Goal: Task Accomplishment & Management: Use online tool/utility

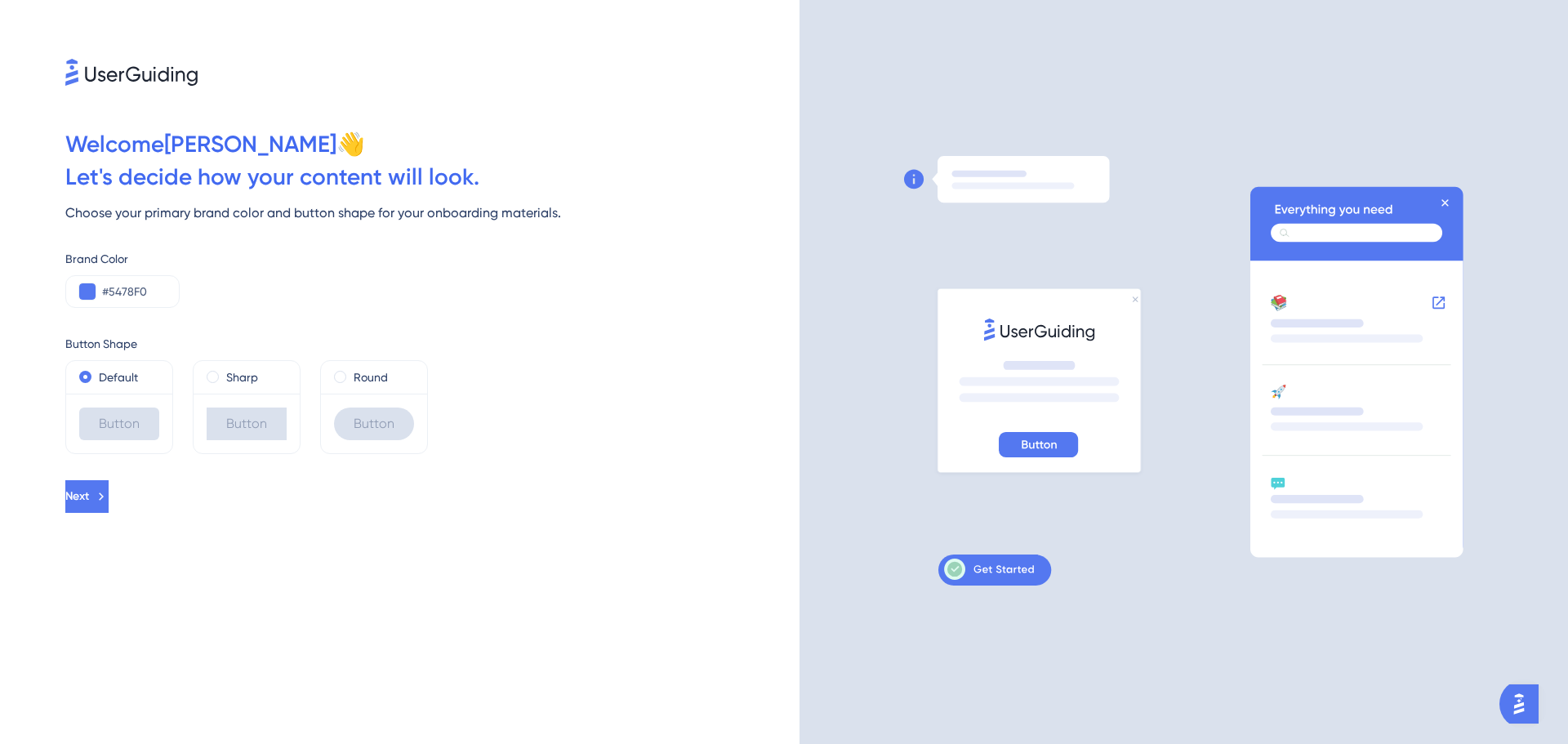
click at [1007, 565] on icon at bounding box center [989, 568] width 90 height 21
click at [240, 388] on div "Sharp" at bounding box center [246, 377] width 106 height 33
click at [214, 376] on span at bounding box center [212, 377] width 12 height 12
click at [223, 373] on input "radio" at bounding box center [223, 373] width 0 height 0
click at [80, 386] on div "Default" at bounding box center [119, 377] width 106 height 33
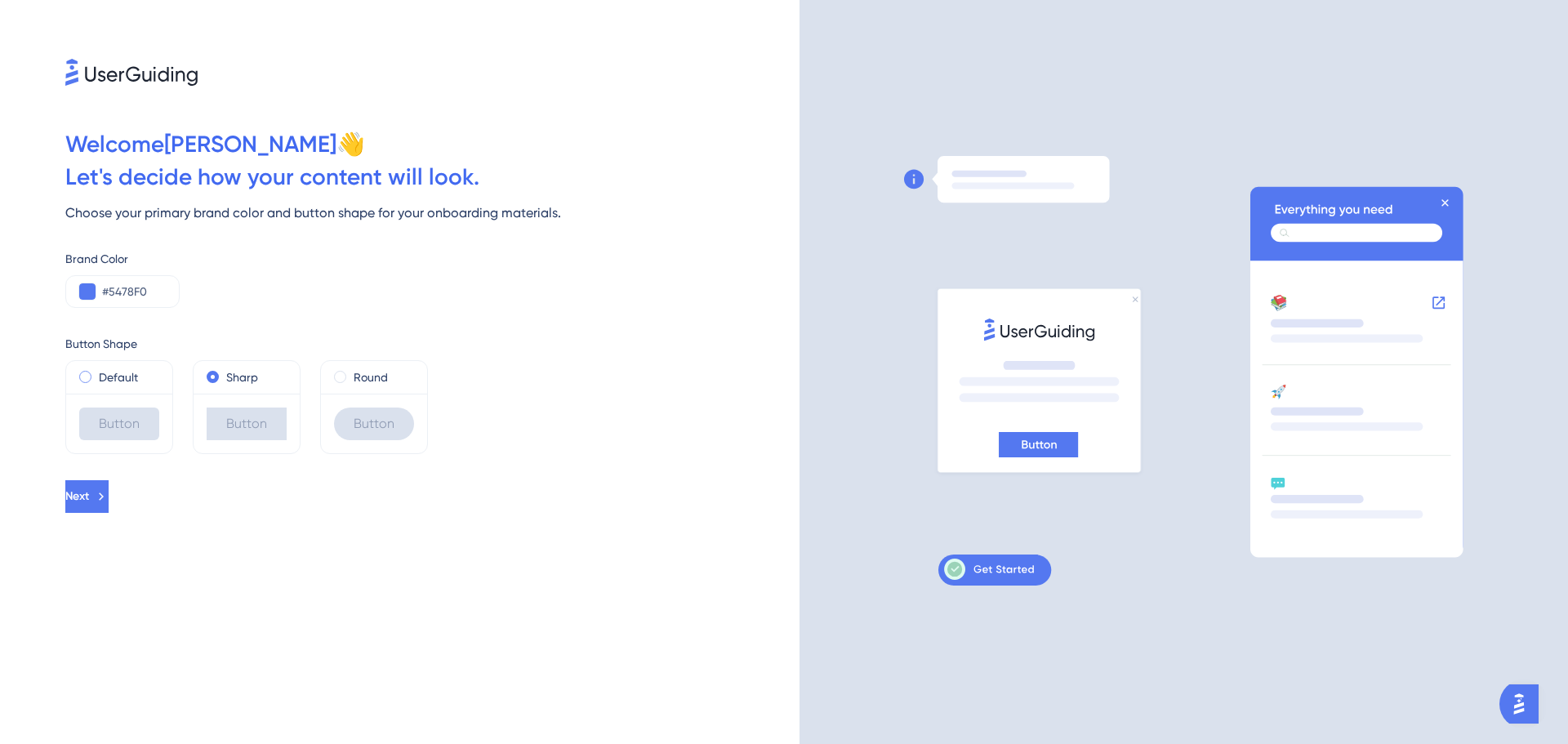
click at [87, 381] on span at bounding box center [85, 377] width 12 height 12
click at [97, 373] on input "radio" at bounding box center [97, 373] width 0 height 0
click at [89, 497] on span "Next" at bounding box center [78, 497] width 24 height 20
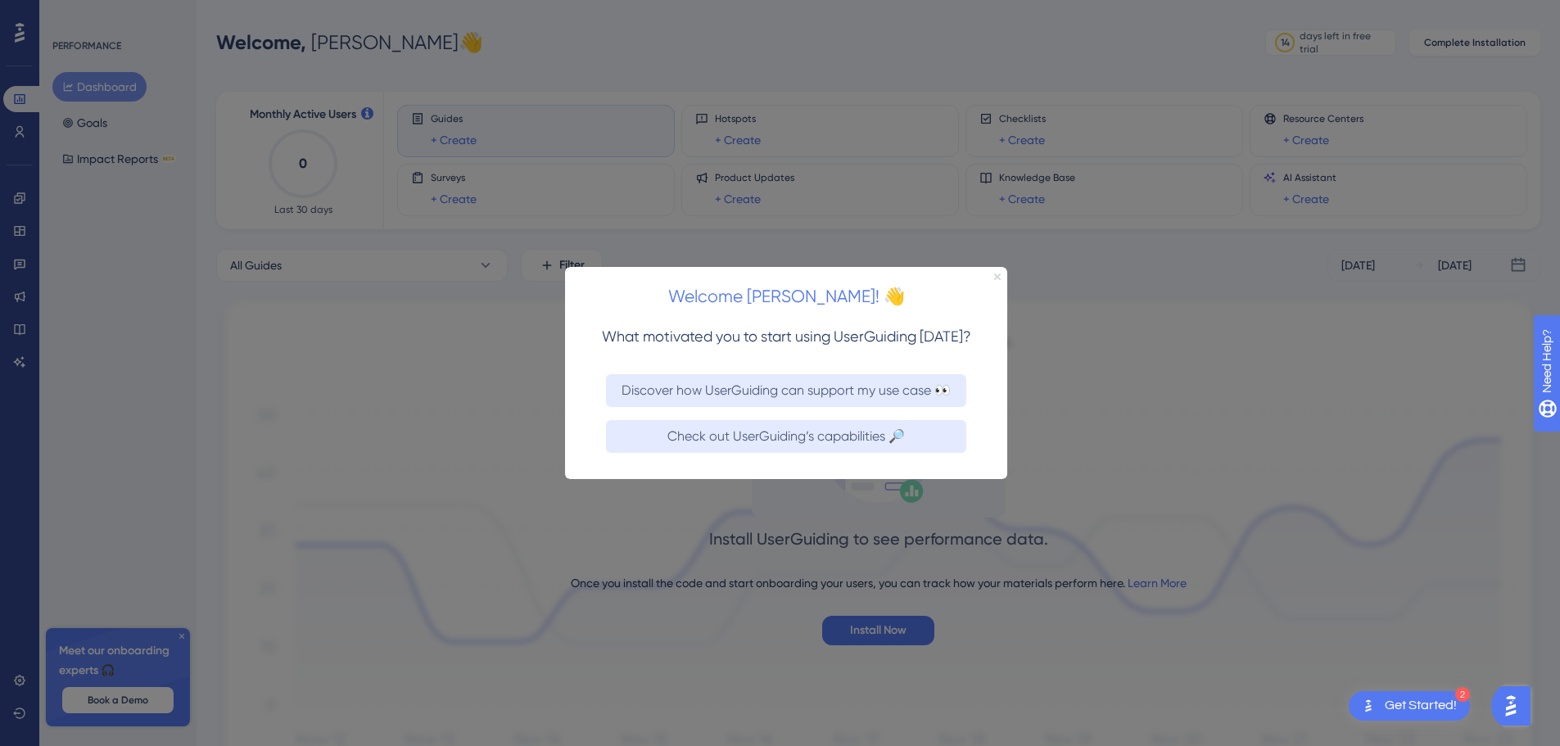
click at [999, 275] on icon "Close Preview" at bounding box center [997, 276] width 7 height 7
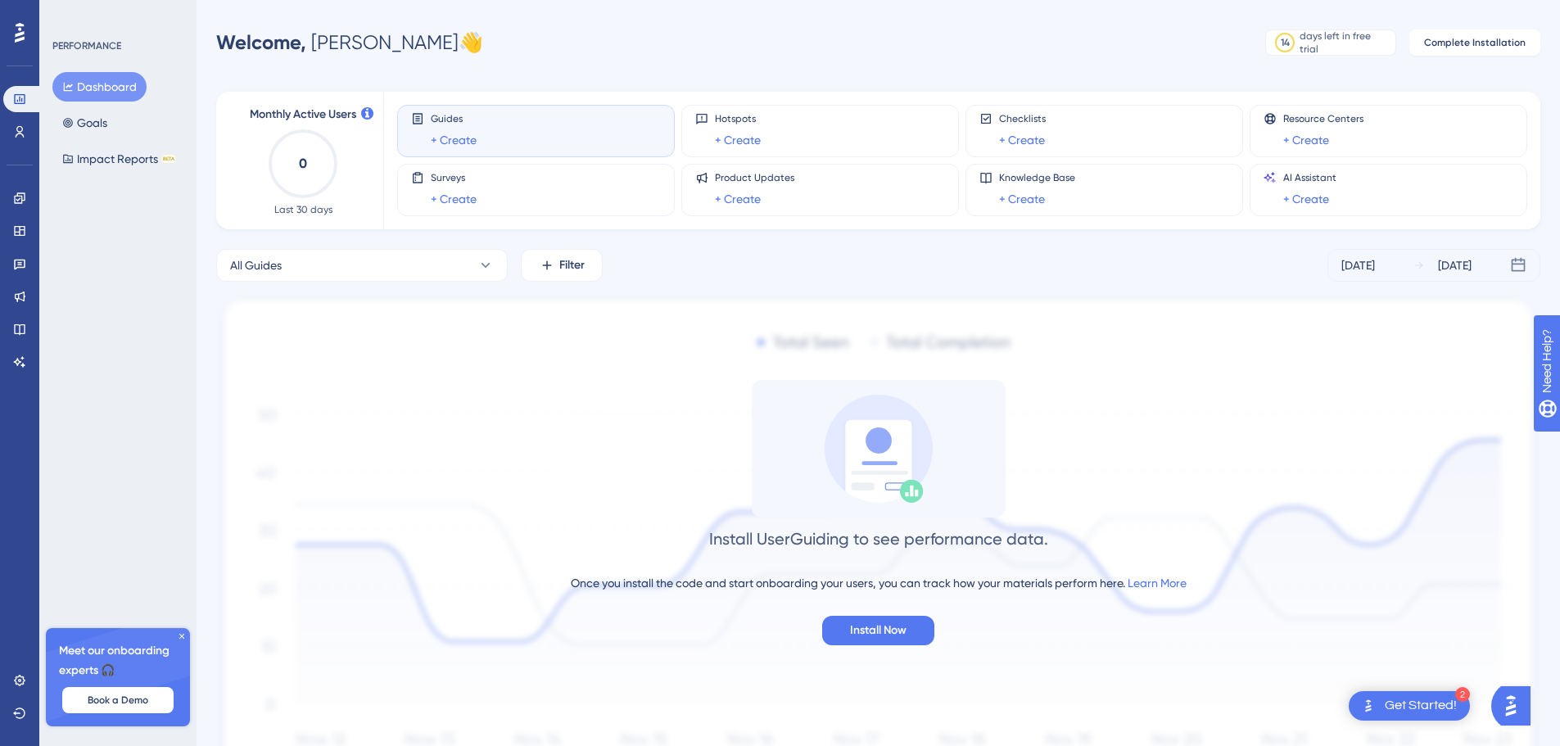
click at [476, 127] on div "Guides + Create" at bounding box center [454, 131] width 46 height 38
click at [498, 133] on div "Guides + Create" at bounding box center [536, 131] width 250 height 38
click at [190, 634] on div "PERFORMANCE Dashboard Goals Impact Reports BETA Meet our onboarding experts 🎧 B…" at bounding box center [117, 373] width 157 height 746
click at [179, 632] on icon at bounding box center [182, 636] width 10 height 10
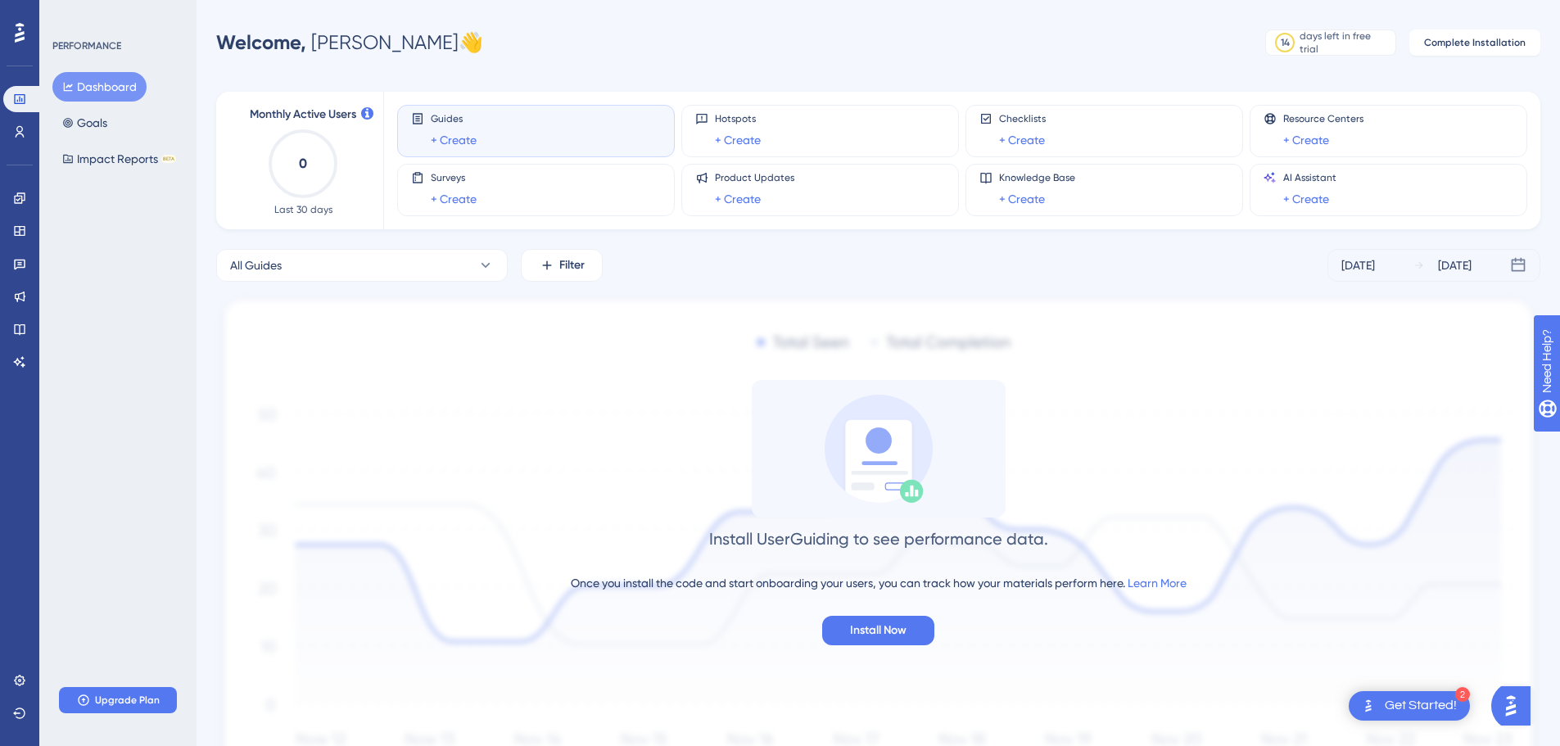
click at [1397, 704] on div "Get Started!" at bounding box center [1421, 706] width 72 height 18
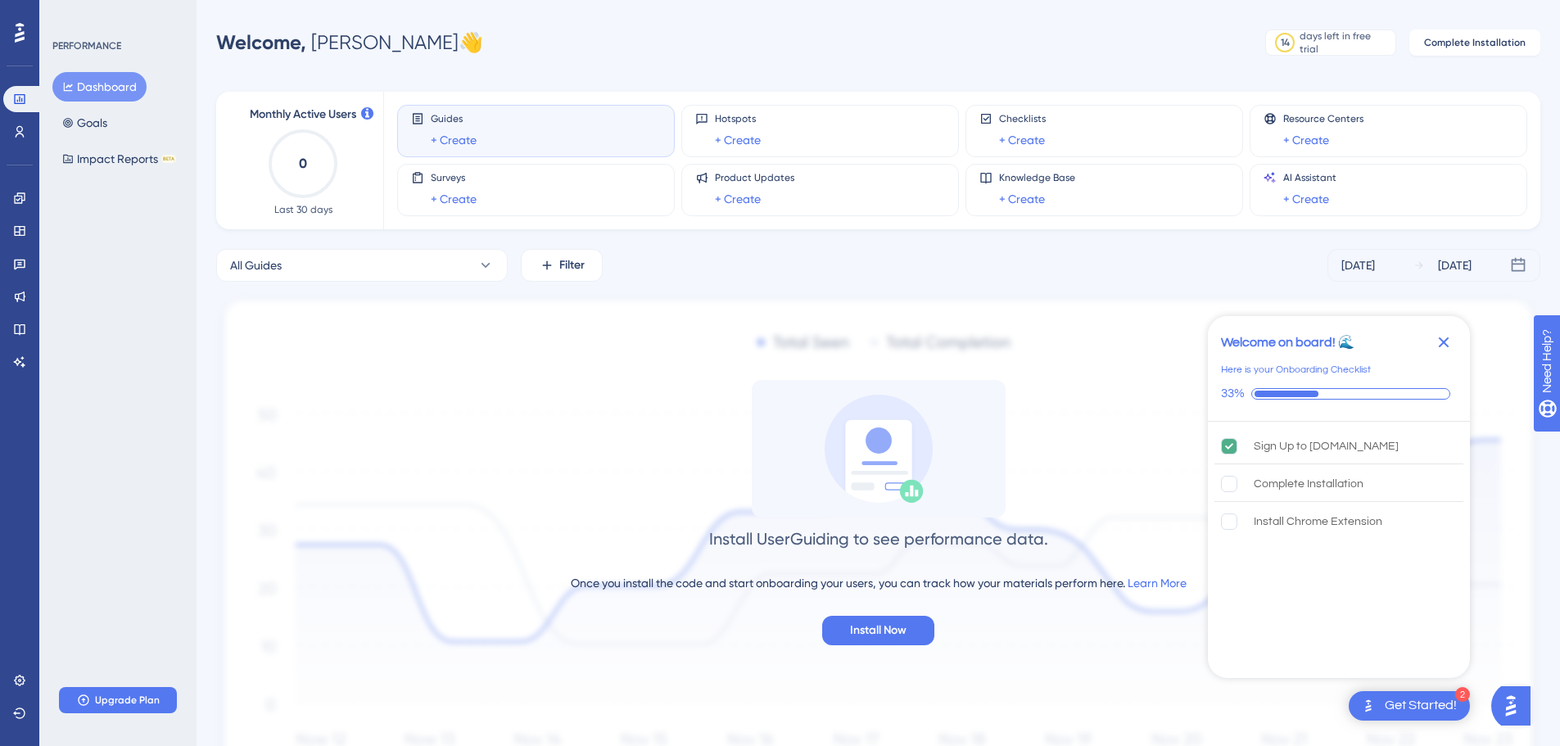
click at [1441, 337] on icon "Close Checklist" at bounding box center [1444, 342] width 20 height 20
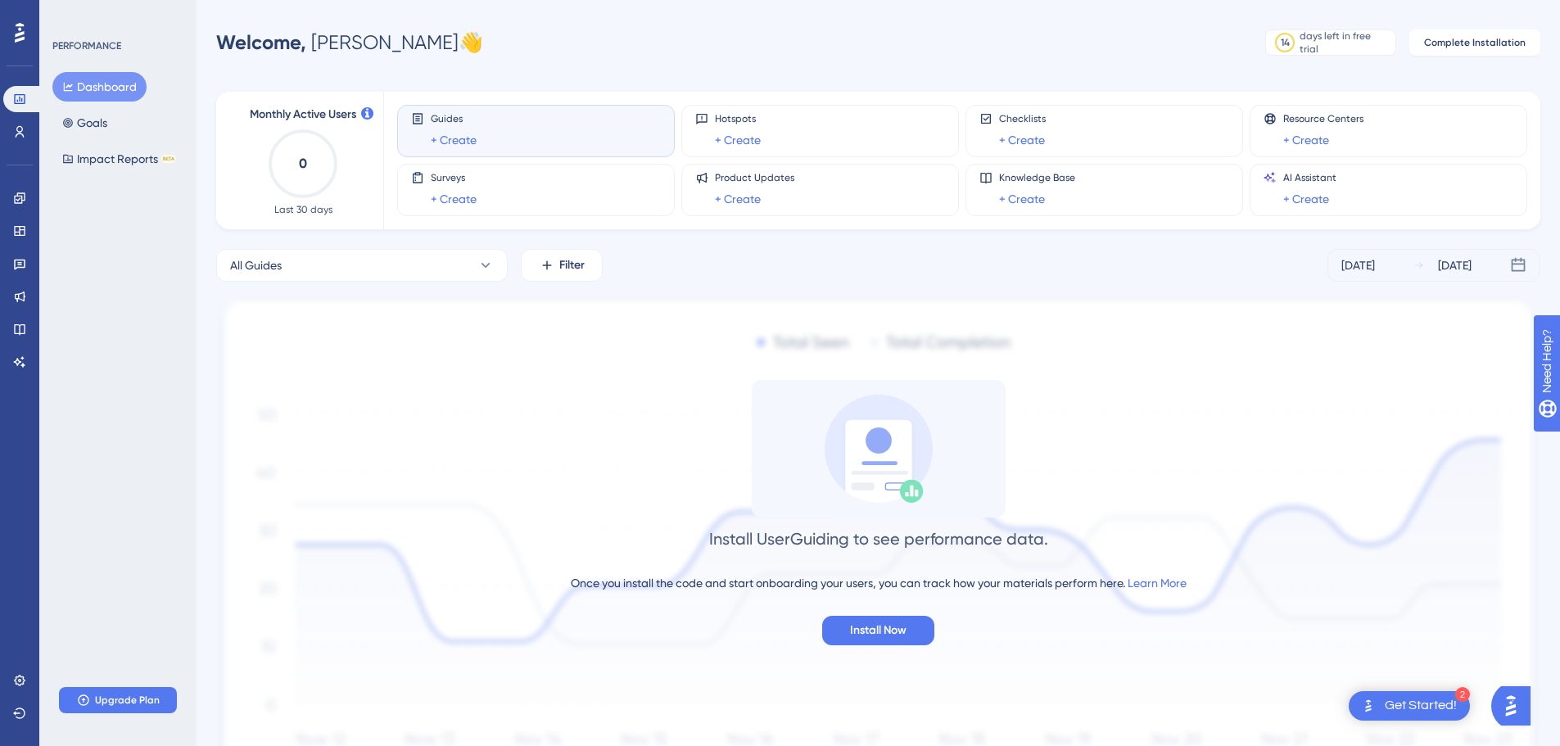
click at [455, 144] on link "+ Create" at bounding box center [454, 140] width 46 height 20
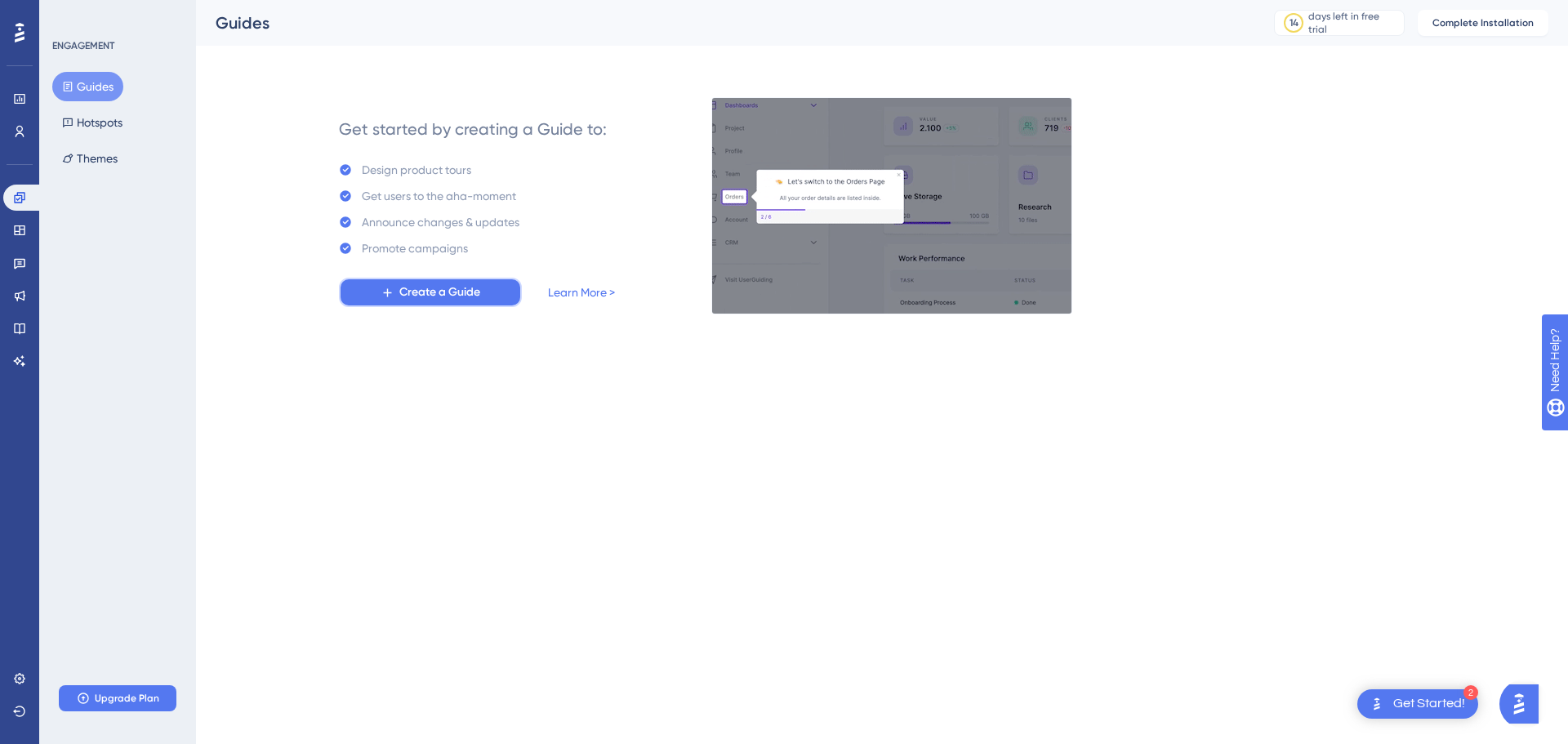
click at [482, 286] on button "Create a Guide" at bounding box center [430, 291] width 183 height 29
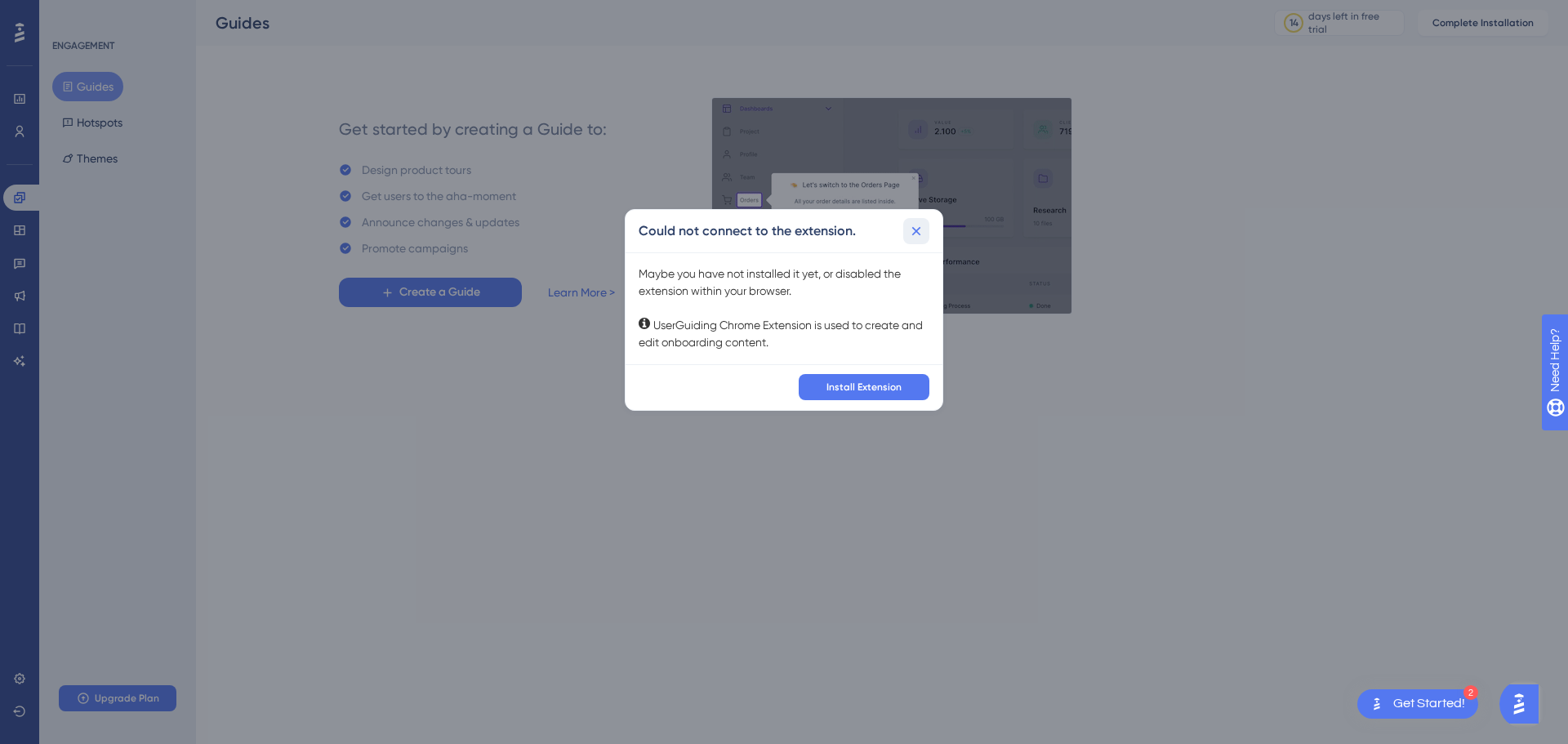
click at [914, 224] on icon at bounding box center [917, 231] width 16 height 16
